Goal: Navigation & Orientation: Find specific page/section

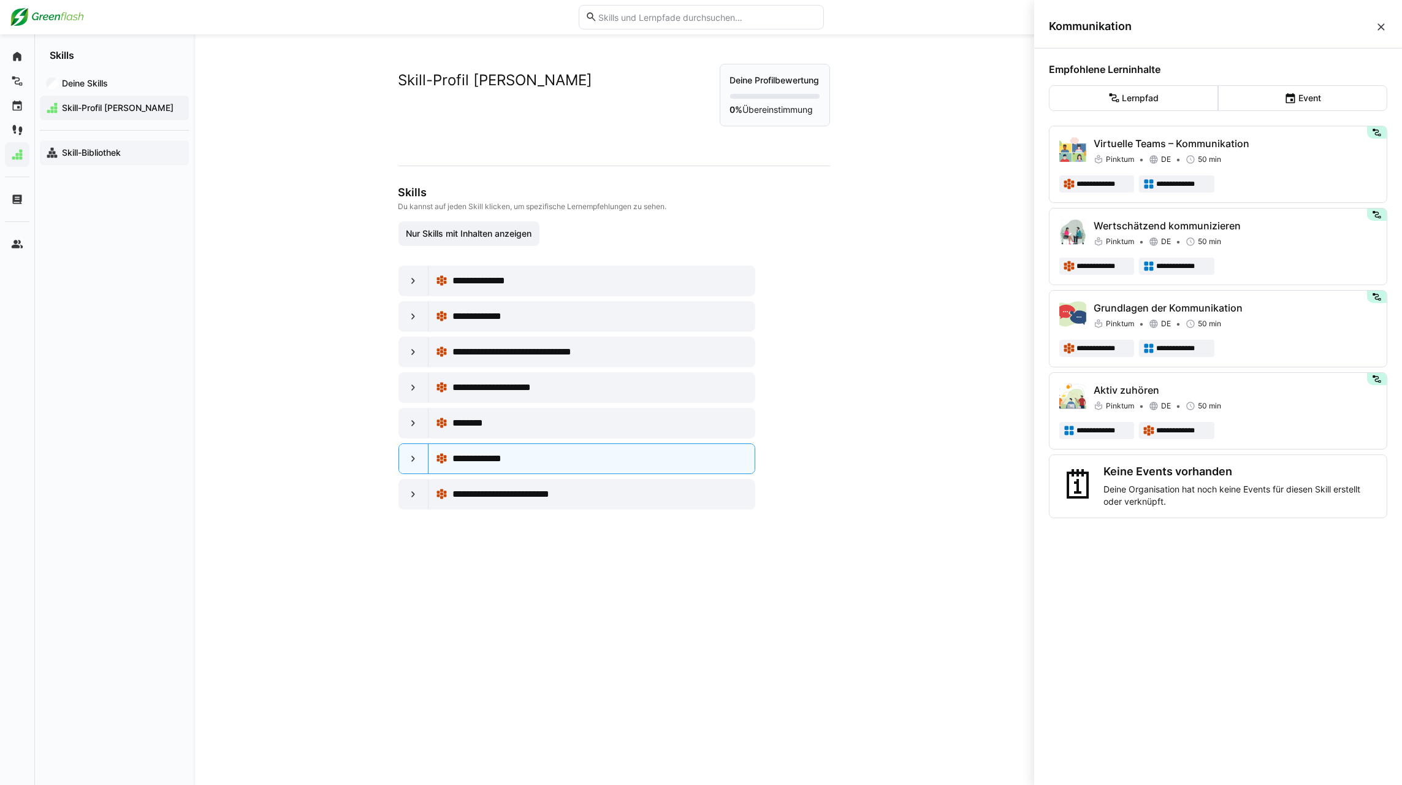
click at [105, 161] on div "Skill-Bibliothek" at bounding box center [114, 152] width 149 height 25
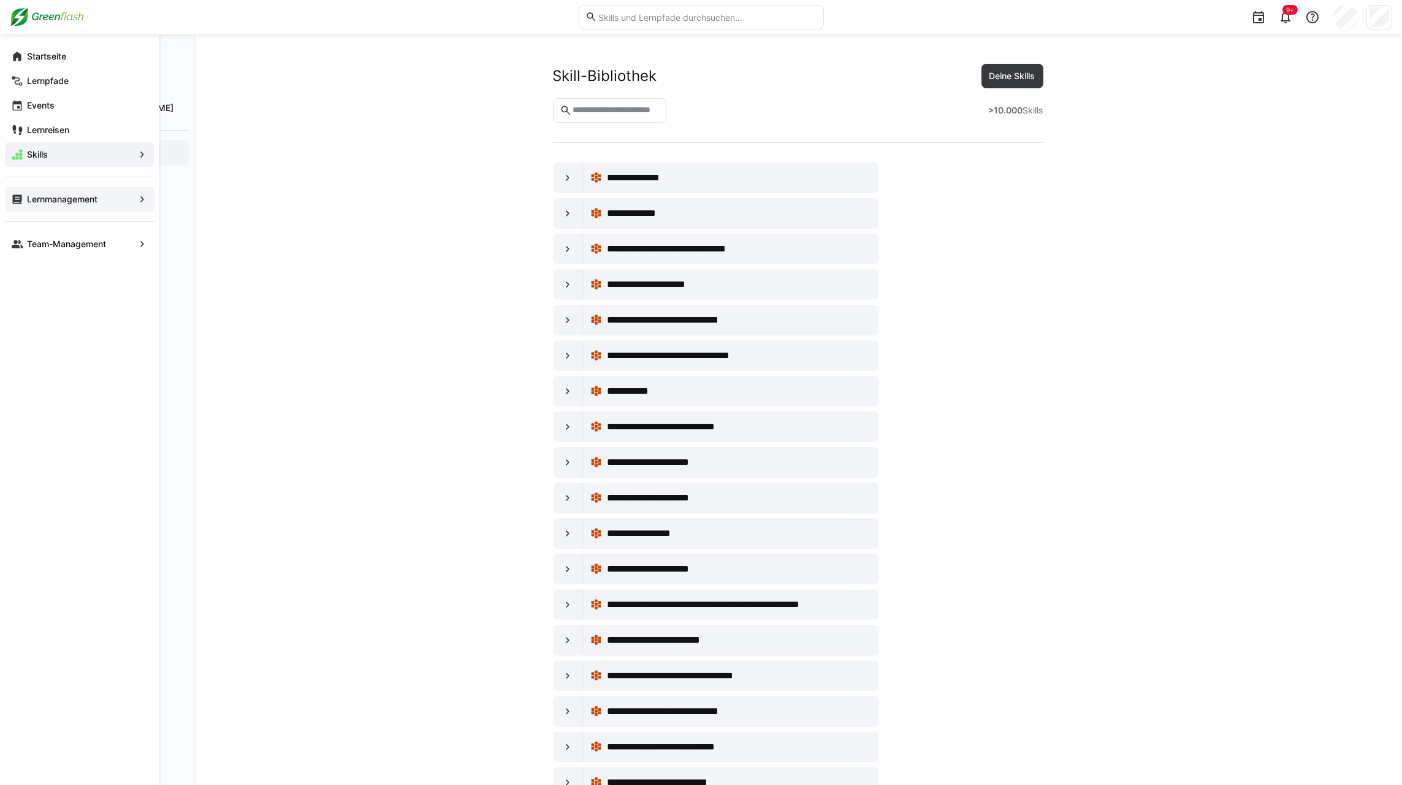
click at [104, 205] on span "Lernmanagement" at bounding box center [79, 199] width 109 height 12
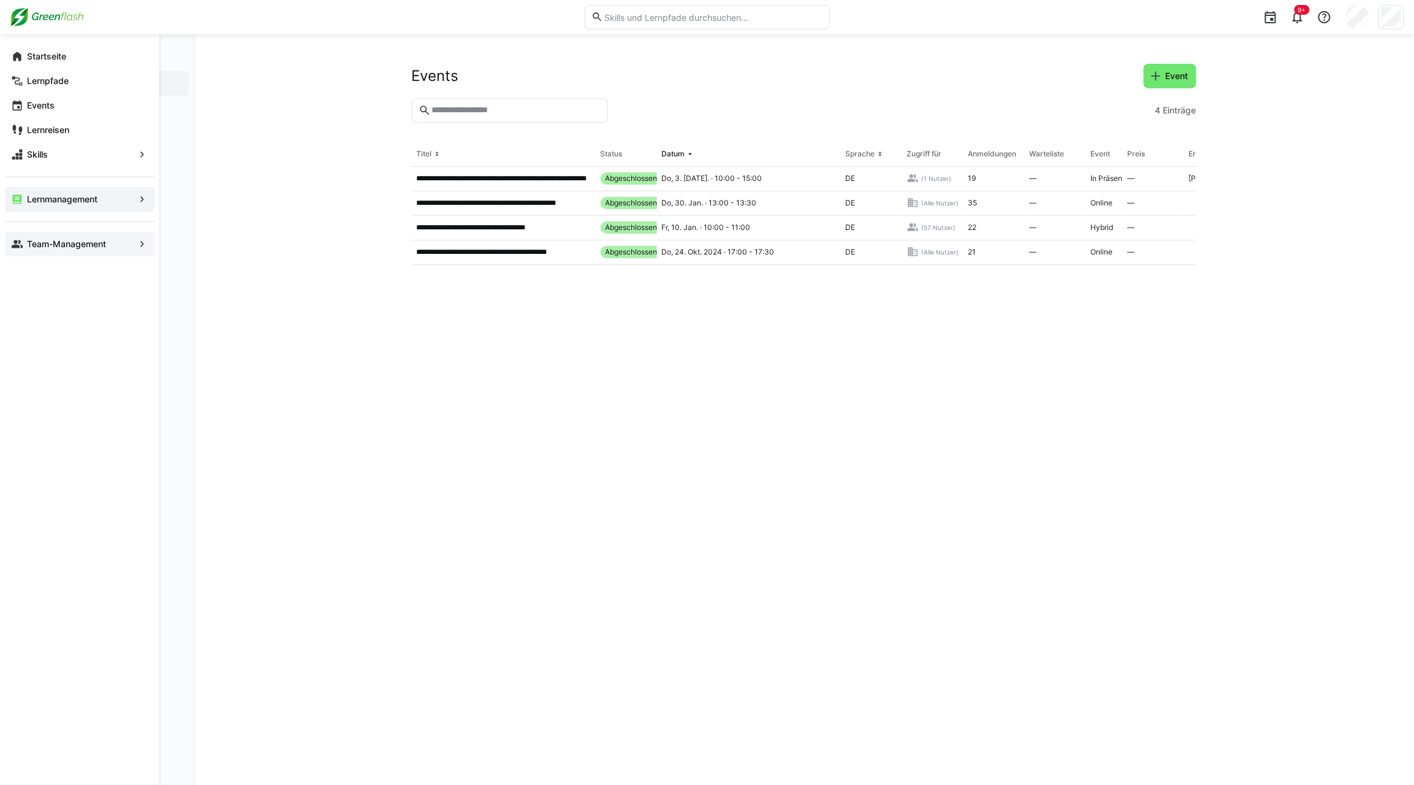
click at [0, 0] on app-navigation-label "Team-Management" at bounding box center [0, 0] width 0 height 0
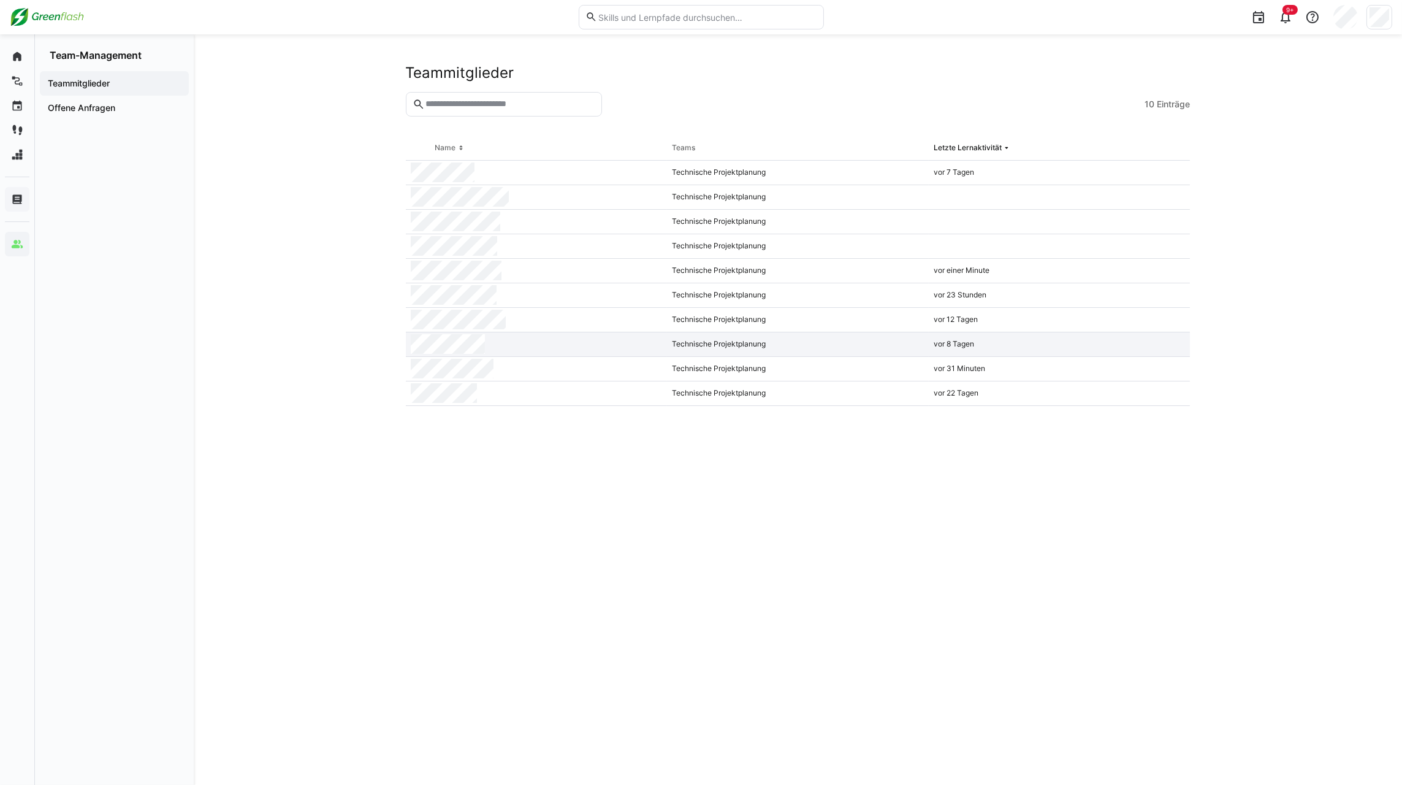
click at [498, 349] on div at bounding box center [537, 344] width 262 height 25
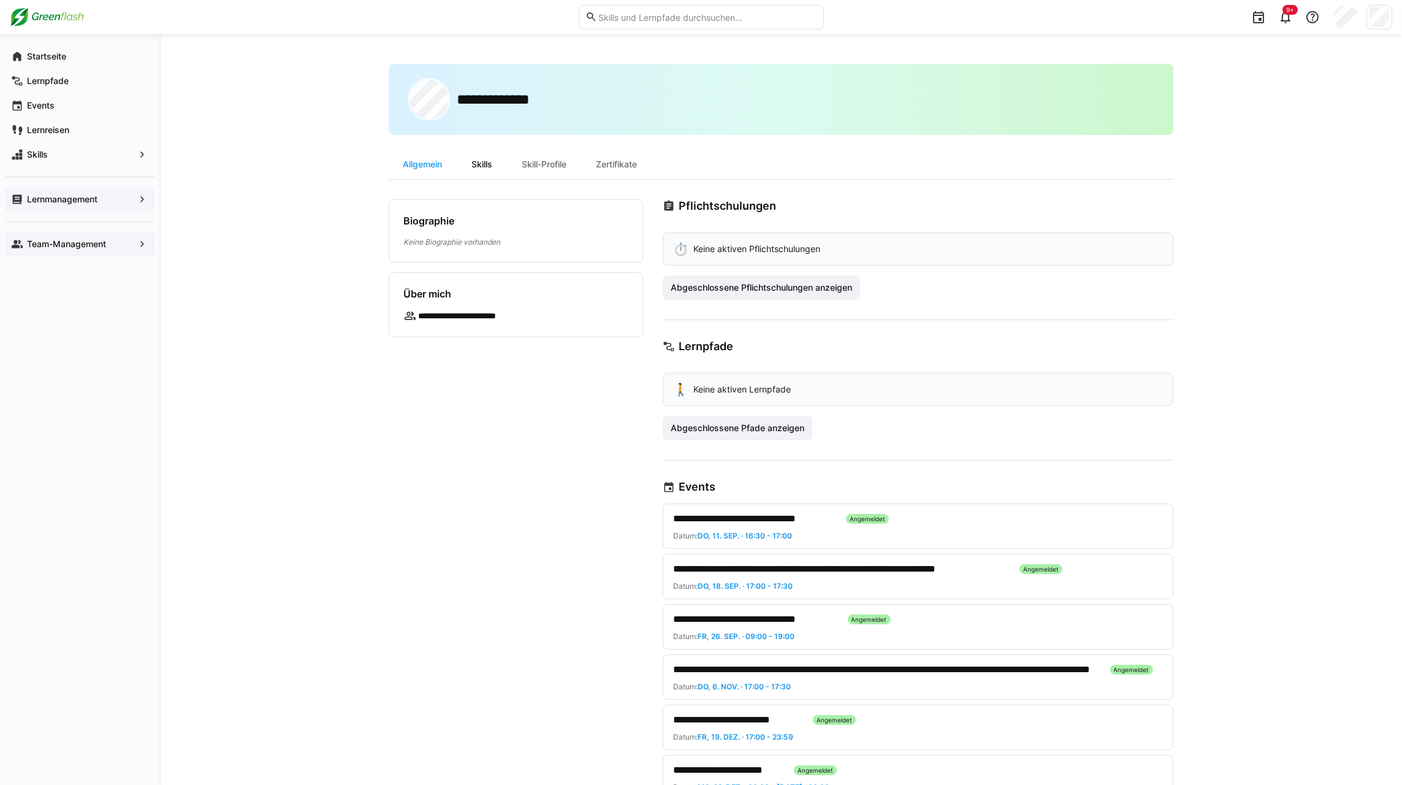
click at [487, 161] on div "Skills" at bounding box center [482, 164] width 50 height 29
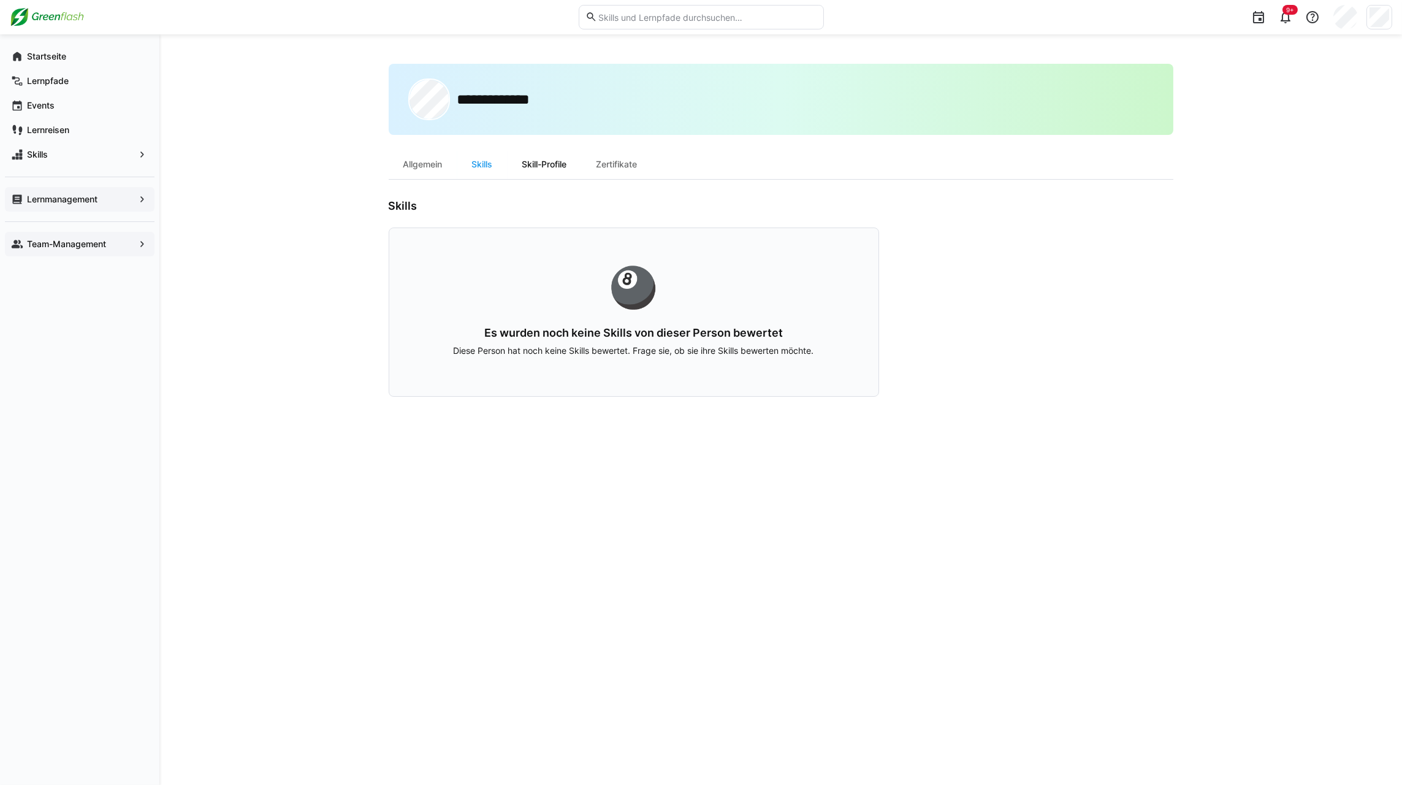
click at [556, 167] on div "Skill-Profile" at bounding box center [545, 164] width 74 height 29
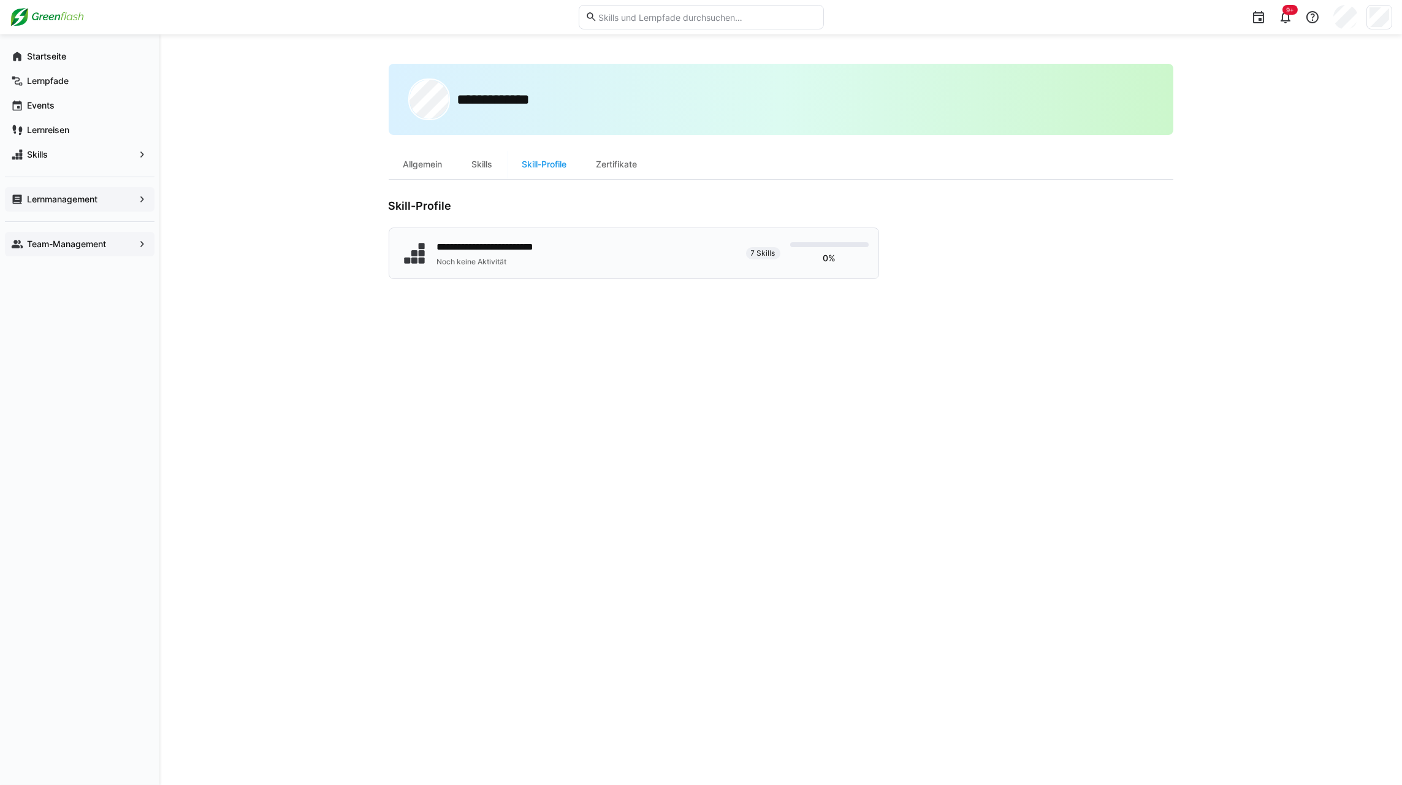
click at [555, 265] on div "**********" at bounding box center [567, 253] width 337 height 31
